Goal: Task Accomplishment & Management: Manage account settings

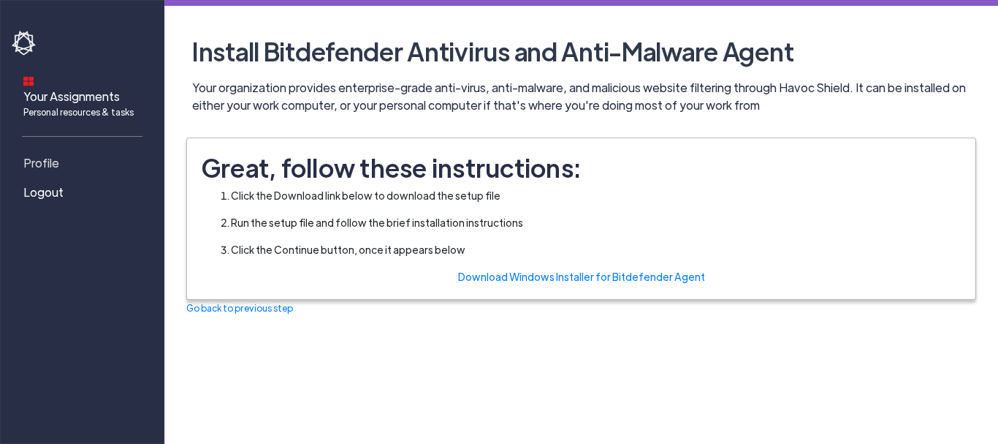
click at [50, 154] on span "Profile" at bounding box center [41, 163] width 36 height 18
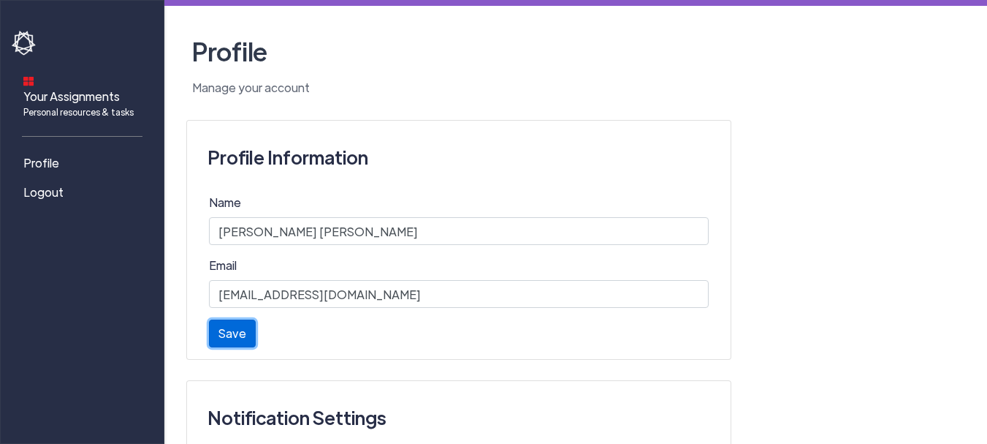
click at [227, 329] on button "Save" at bounding box center [232, 333] width 47 height 28
click at [228, 339] on button "Save" at bounding box center [232, 333] width 47 height 28
click at [232, 349] on div "Saved. Save" at bounding box center [459, 338] width 500 height 39
click at [232, 341] on button "Save" at bounding box center [232, 333] width 47 height 28
click at [51, 154] on span "Profile" at bounding box center [41, 163] width 36 height 18
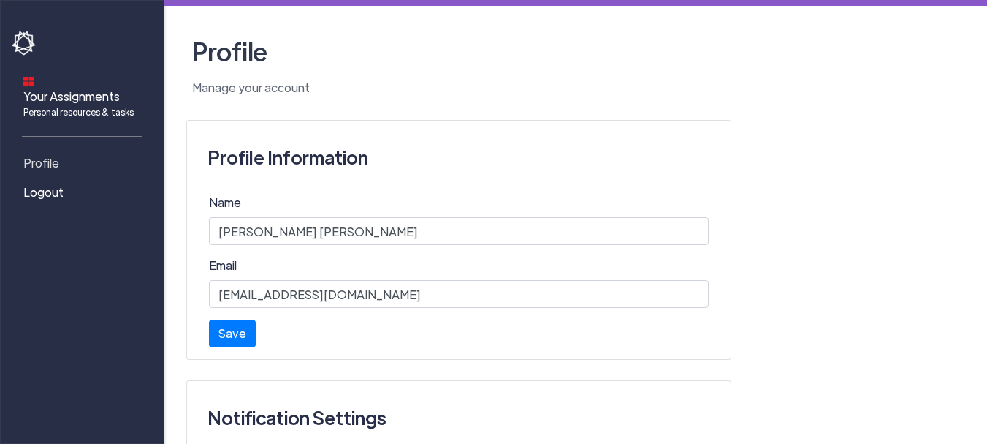
click at [38, 154] on span "Profile" at bounding box center [41, 163] width 36 height 18
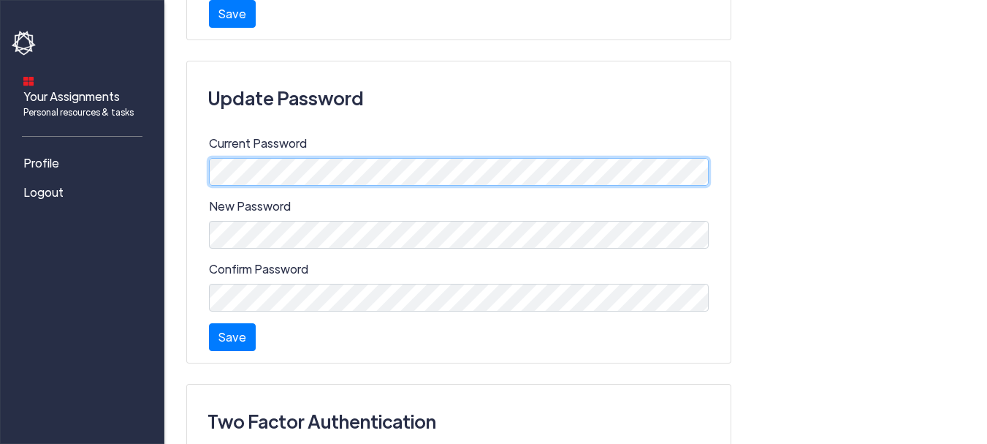
scroll to position [508, 0]
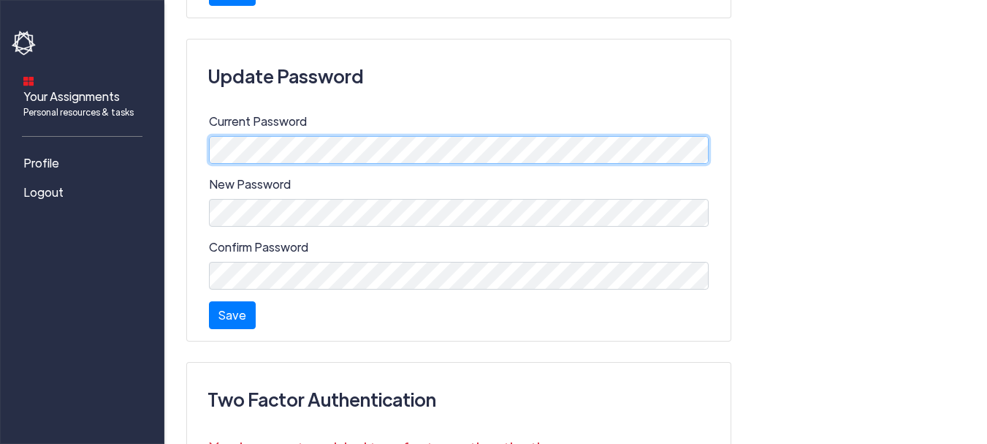
click at [209, 164] on div at bounding box center [209, 164] width 0 height 0
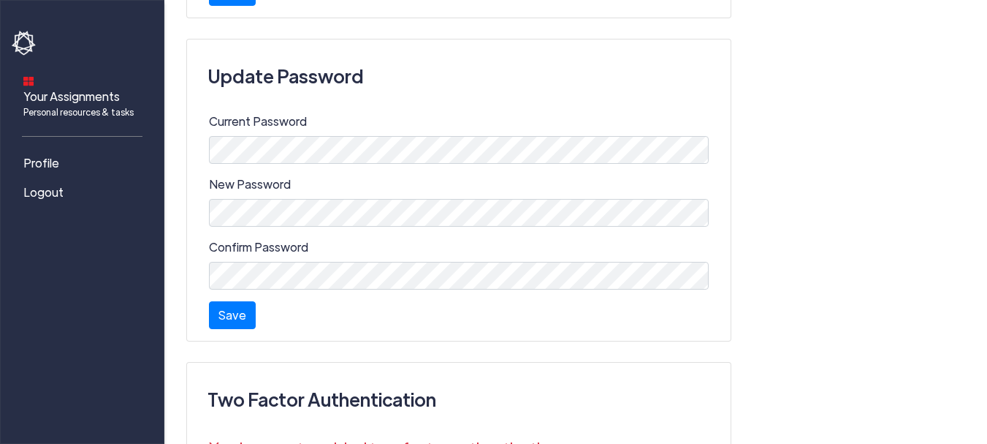
click at [800, 149] on div "Profile Information Name Karthika Shri D Email kshrid0909@gmail.com Saved. Save…" at bounding box center [575, 105] width 779 height 987
click at [239, 322] on button "Save" at bounding box center [232, 315] width 47 height 28
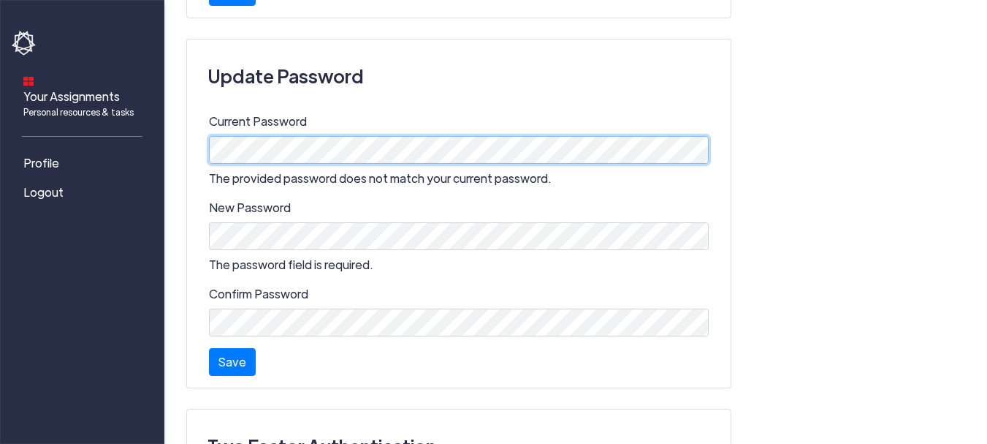
click at [209, 164] on div at bounding box center [209, 164] width 0 height 0
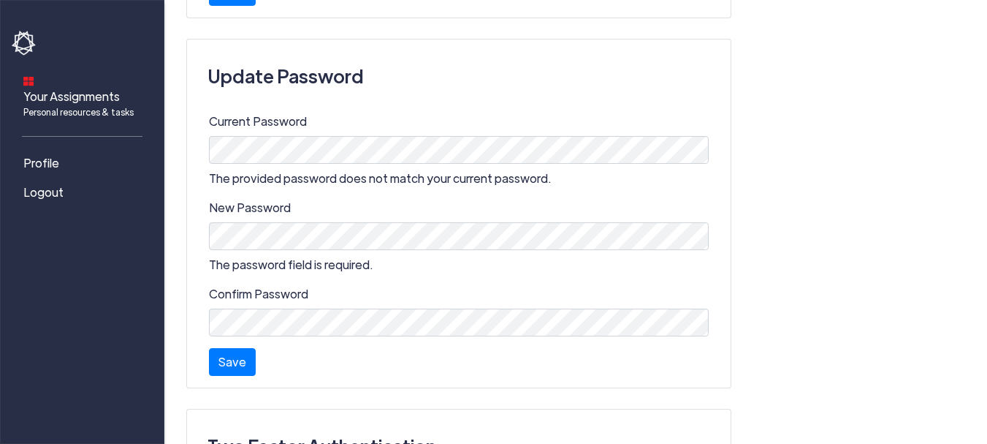
click at [805, 277] on div "Profile Information Name Karthika Shri D Email kshrid0909@gmail.com Saved. Save…" at bounding box center [575, 129] width 779 height 1034
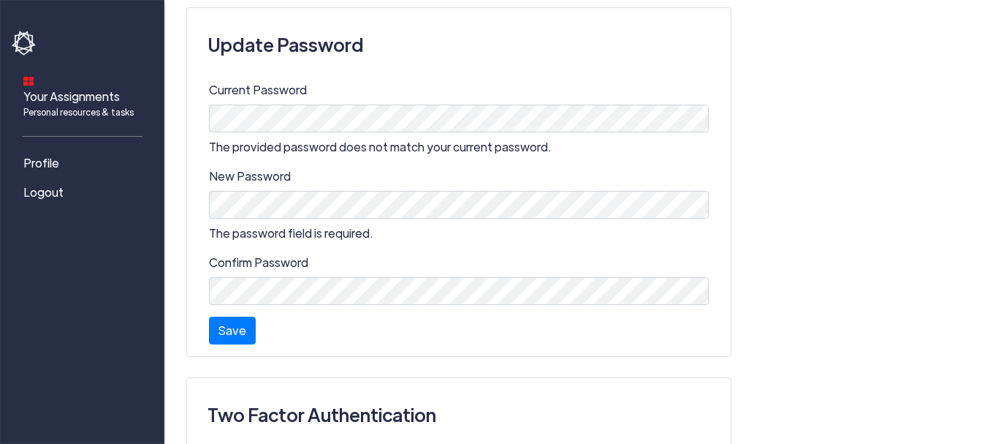
scroll to position [558, 0]
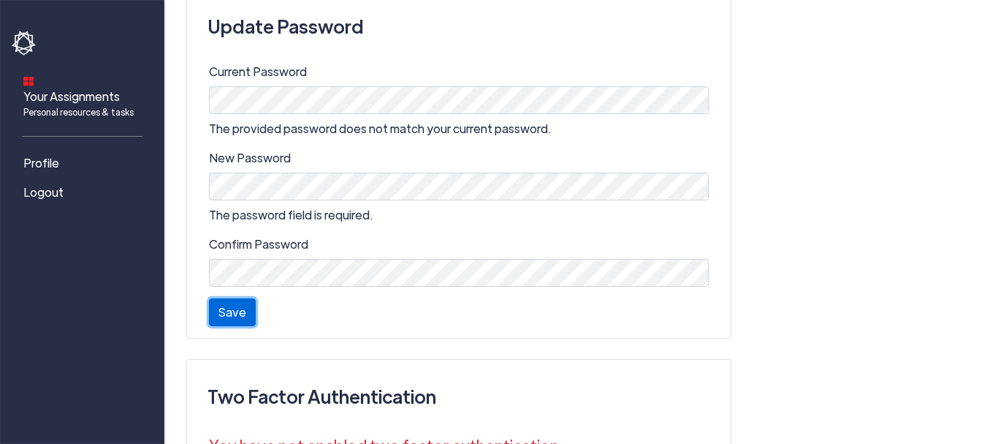
click at [245, 316] on button "Save" at bounding box center [232, 312] width 47 height 28
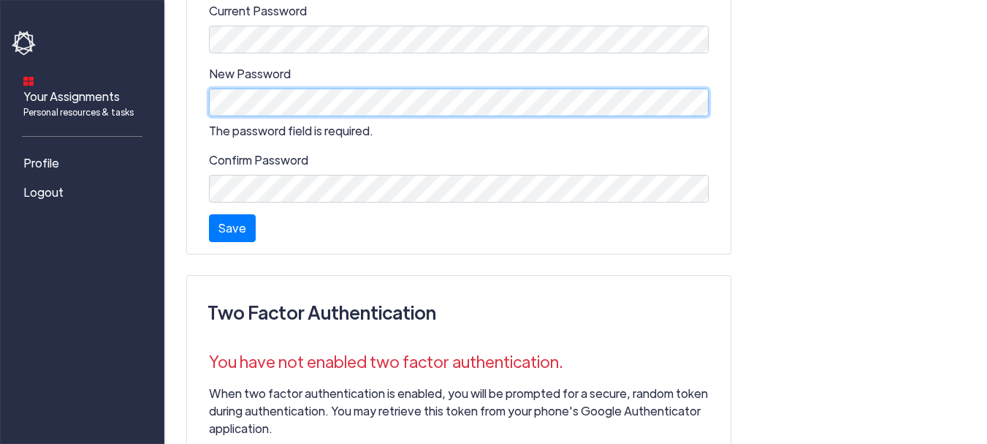
scroll to position [707, 0]
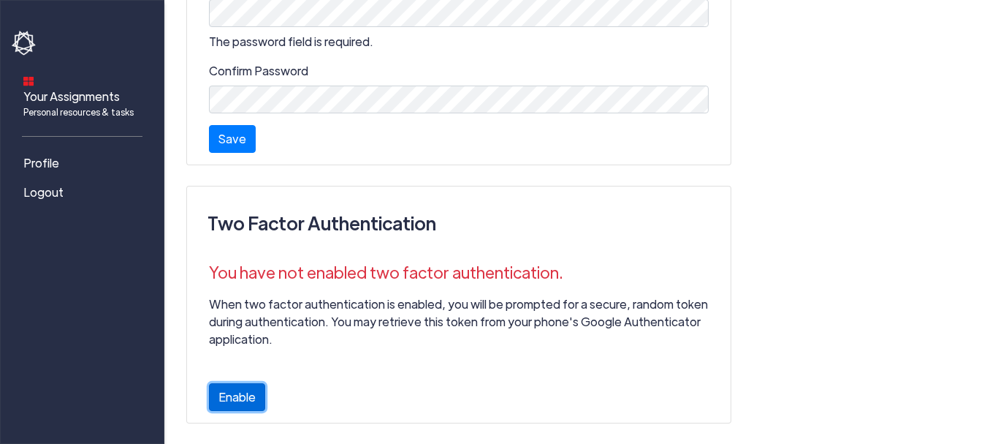
click at [241, 396] on button "Enable" at bounding box center [237, 397] width 56 height 28
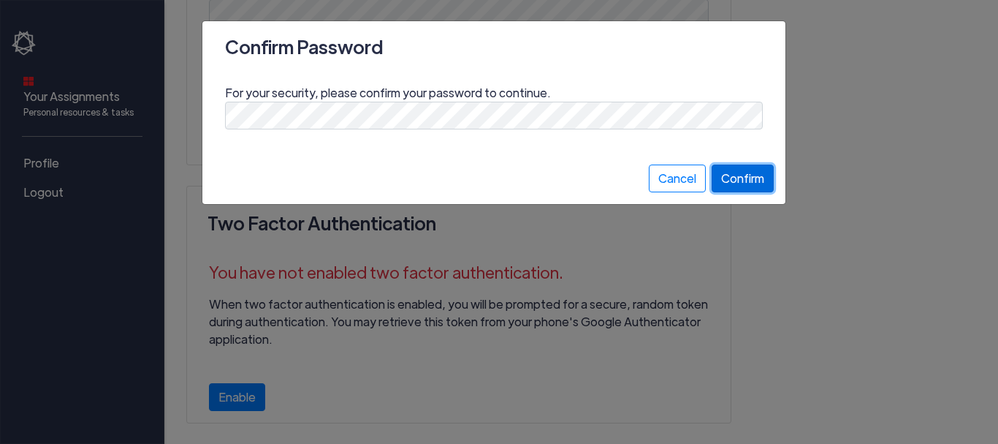
click at [753, 178] on button "Confirm" at bounding box center [743, 178] width 62 height 28
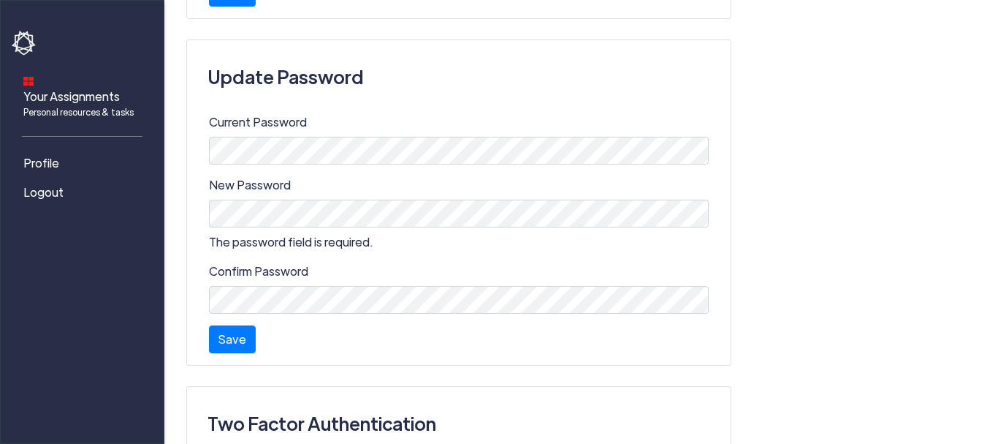
scroll to position [518, 0]
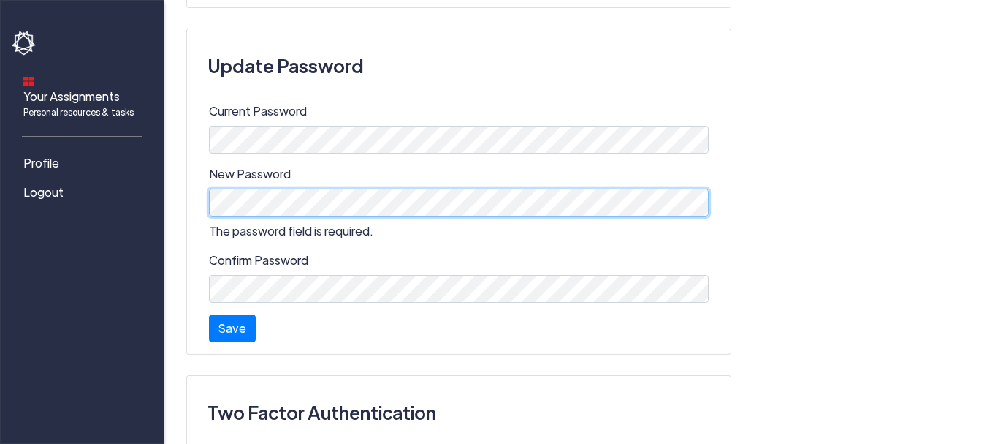
click at [209, 153] on div at bounding box center [209, 153] width 0 height 0
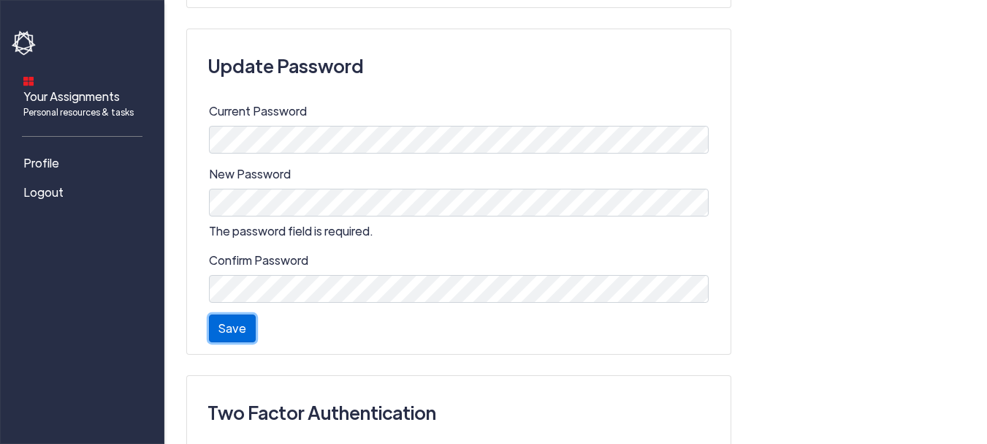
click at [244, 327] on button "Save" at bounding box center [232, 328] width 47 height 28
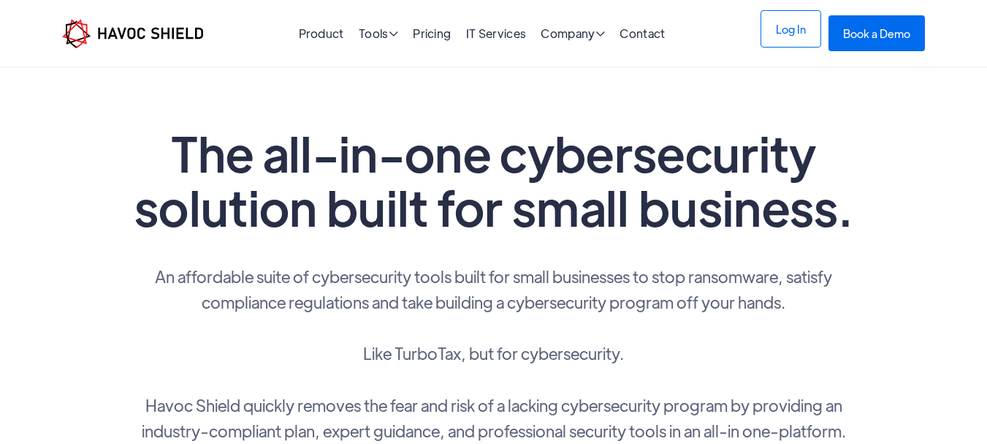
click at [793, 41] on link "Log In" at bounding box center [791, 28] width 61 height 37
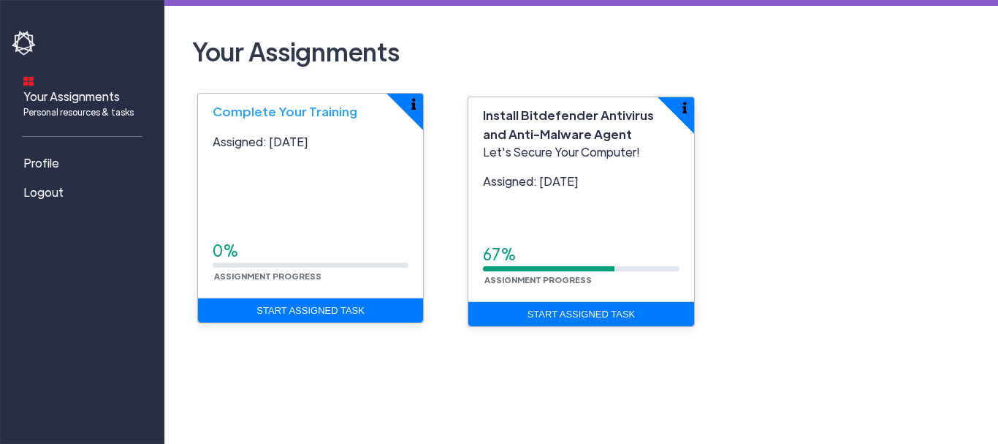
click at [288, 188] on div "Assigned: [DATE] 0% Assignment Progress" at bounding box center [310, 209] width 225 height 176
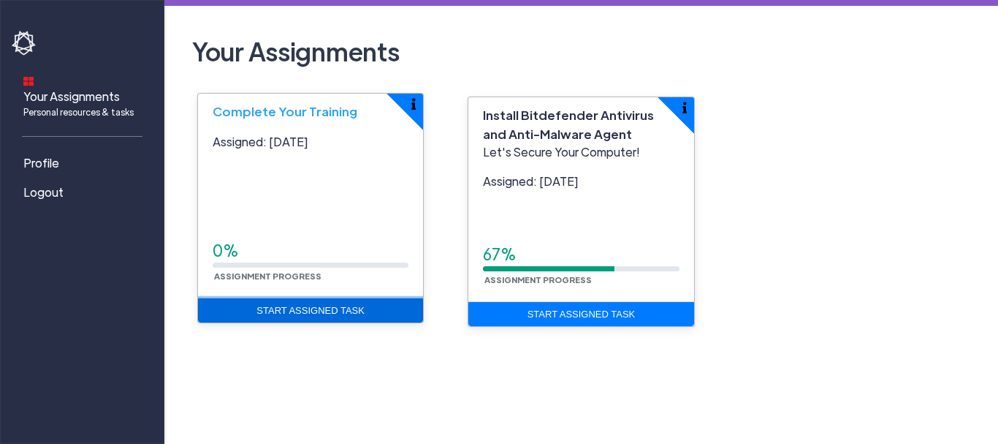
click at [306, 306] on link "Start Assigned Task" at bounding box center [310, 310] width 225 height 25
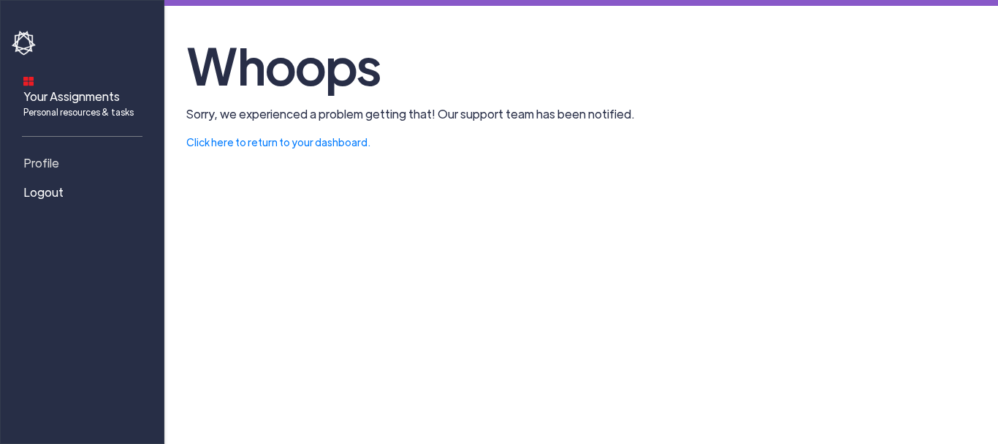
click at [75, 148] on link "Profile" at bounding box center [85, 162] width 146 height 29
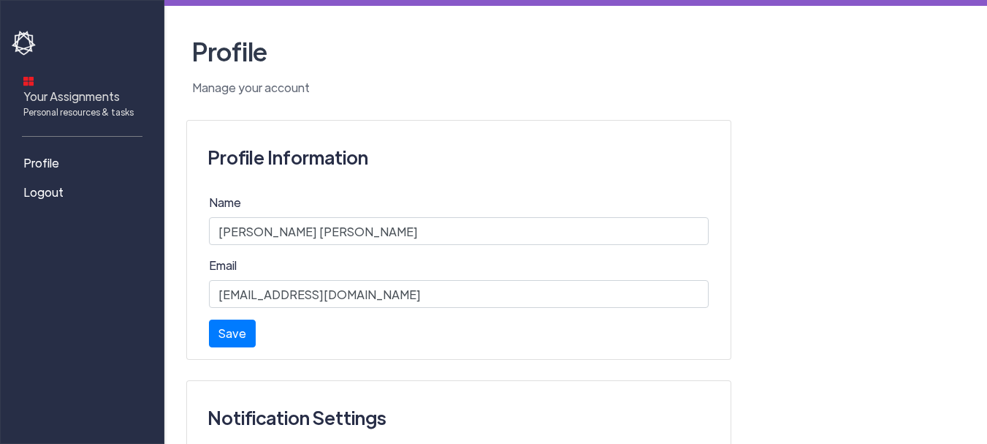
click at [86, 88] on span "Your Assignments Personal resources & tasks" at bounding box center [78, 103] width 110 height 31
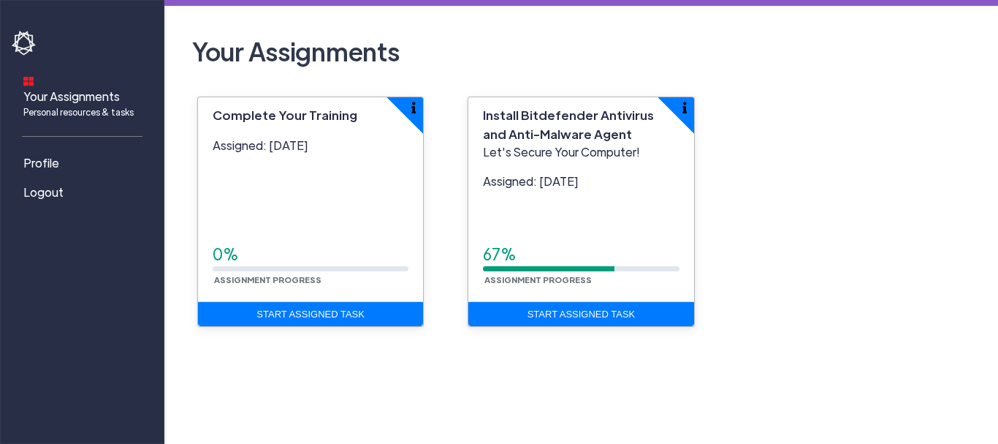
click at [627, 356] on div "Your Assignments Personal resources & tasks Profile Logout Your Assignments Com…" at bounding box center [499, 222] width 998 height 444
